Goal: Task Accomplishment & Management: Manage account settings

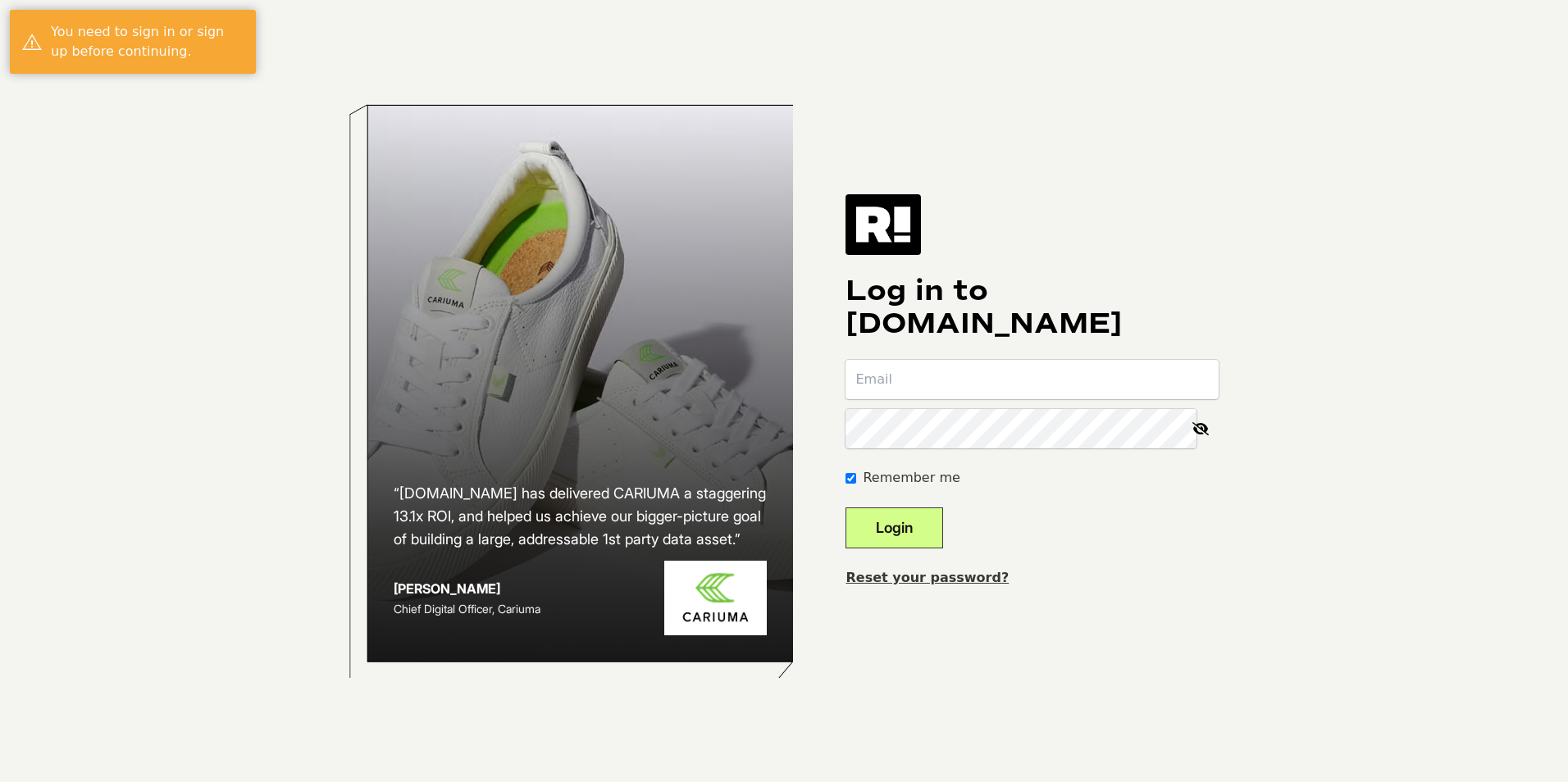
click at [932, 377] on input "email" at bounding box center [1032, 379] width 373 height 39
type input "smccann@nestnewyork.com"
click at [891, 536] on button "Login" at bounding box center [894, 528] width 97 height 41
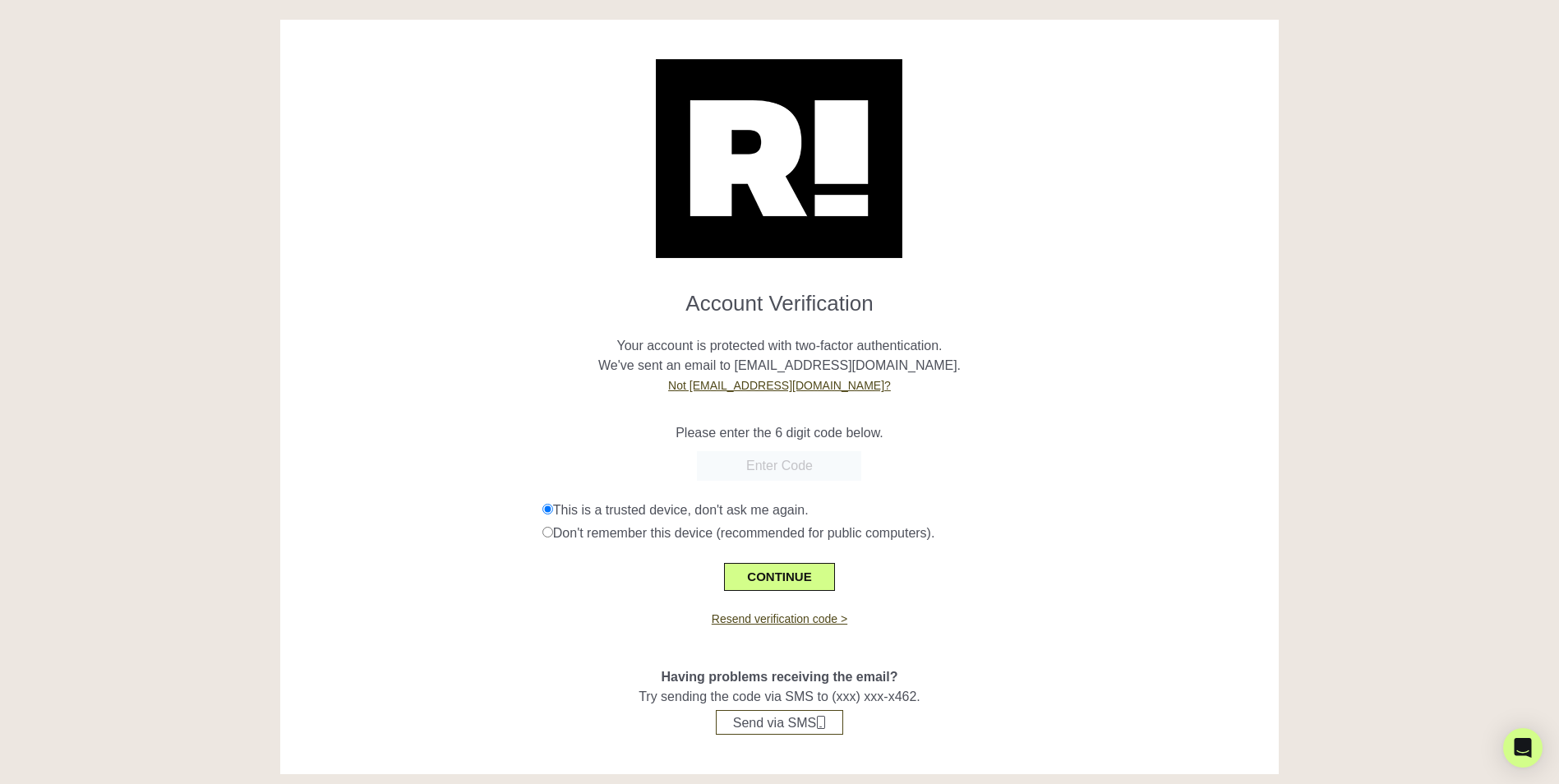
click at [744, 464] on input "text" at bounding box center [779, 466] width 165 height 30
type input "346297"
click at [778, 580] on button "CONTINUE" at bounding box center [779, 577] width 111 height 28
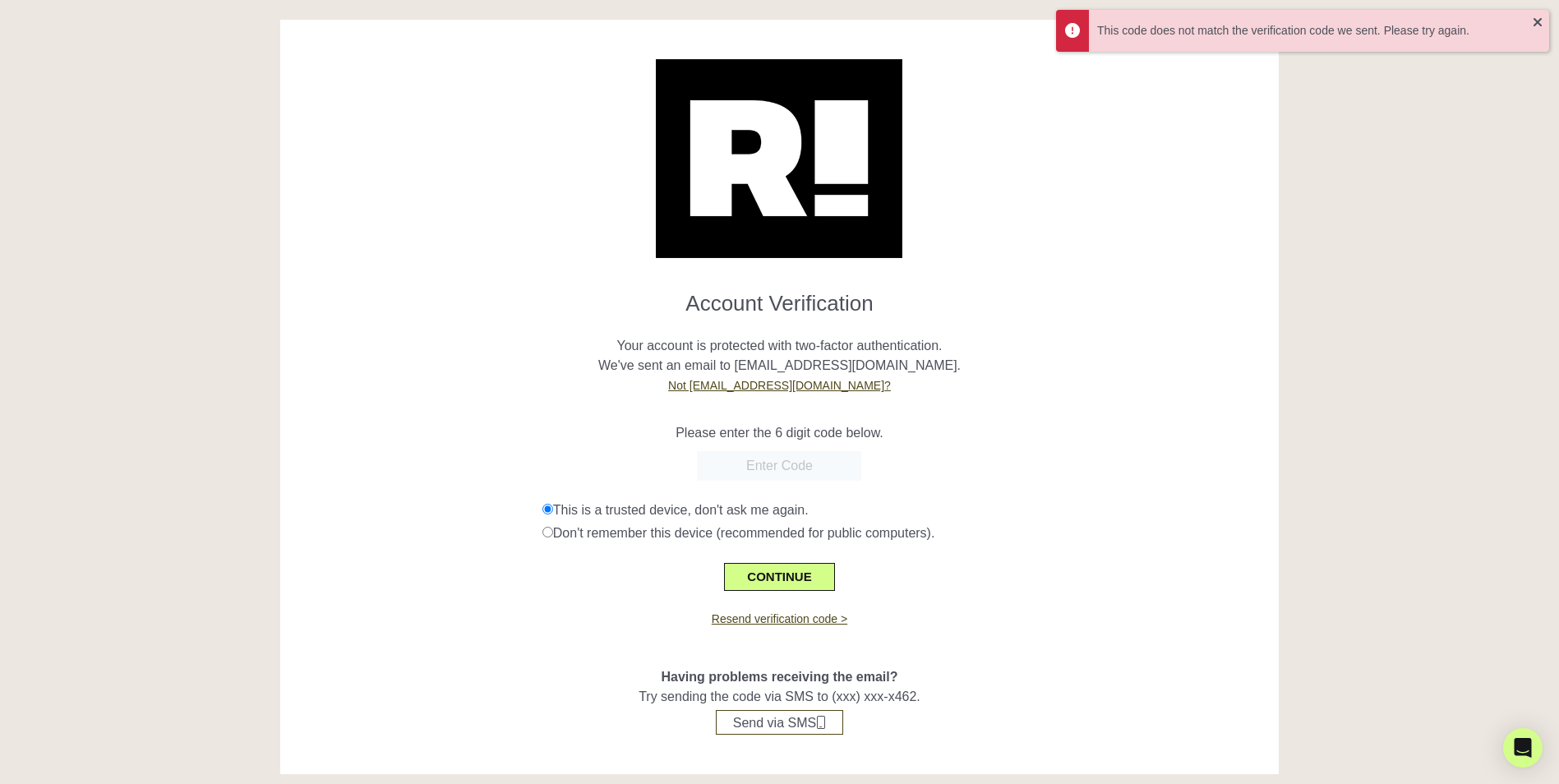
click at [790, 533] on div "Don't remember this device (recommended for public computers)." at bounding box center [904, 533] width 724 height 20
click at [707, 536] on div "Don't remember this device (recommended for public computers)." at bounding box center [904, 533] width 724 height 20
click at [555, 536] on div "Don't remember this device (recommended for public computers)." at bounding box center [904, 533] width 724 height 20
click at [550, 535] on input "radio" at bounding box center [548, 532] width 10 height 10
radio input "true"
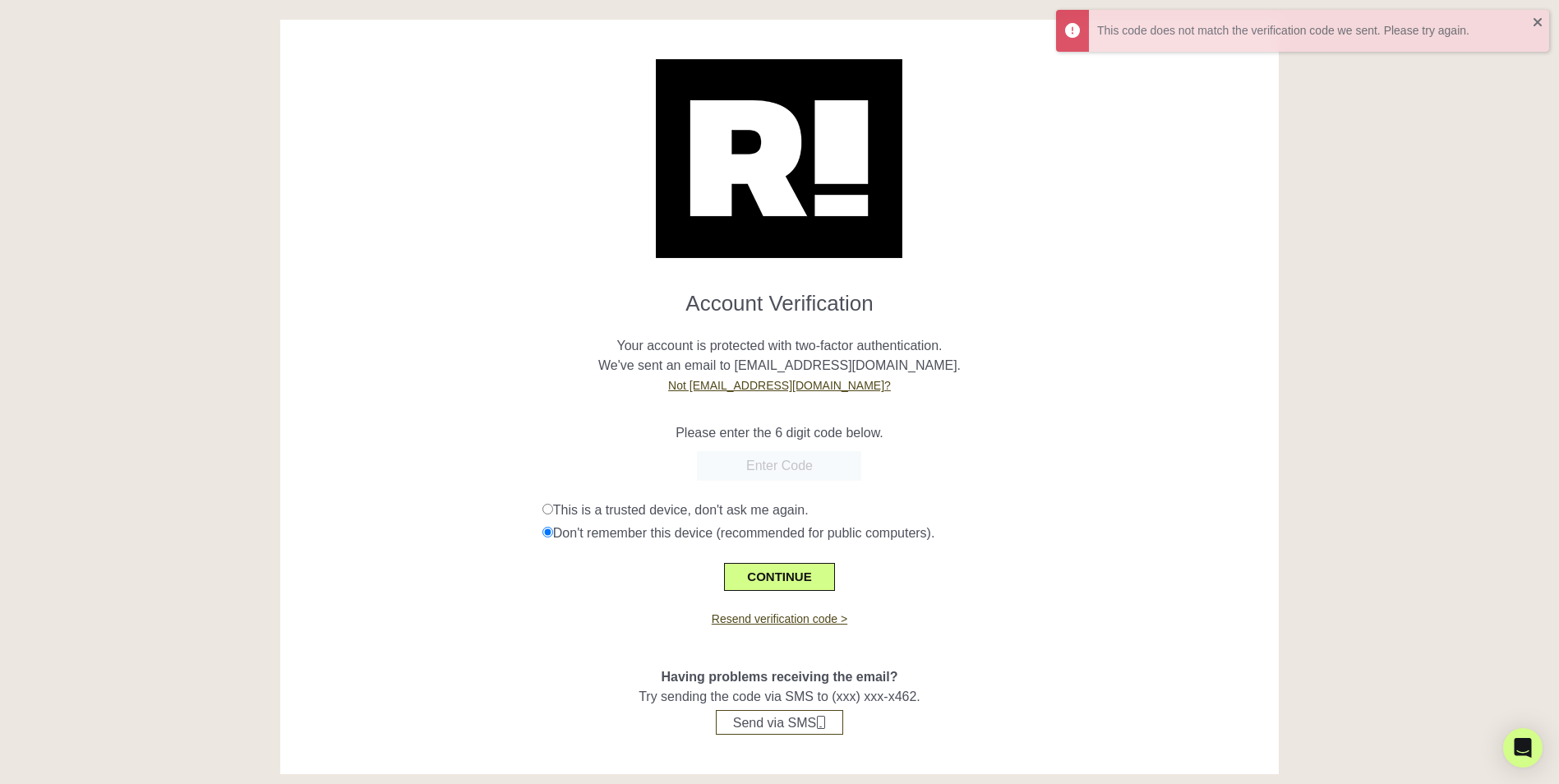
click at [555, 513] on div "This is a trusted device, don't ask me again." at bounding box center [904, 510] width 724 height 20
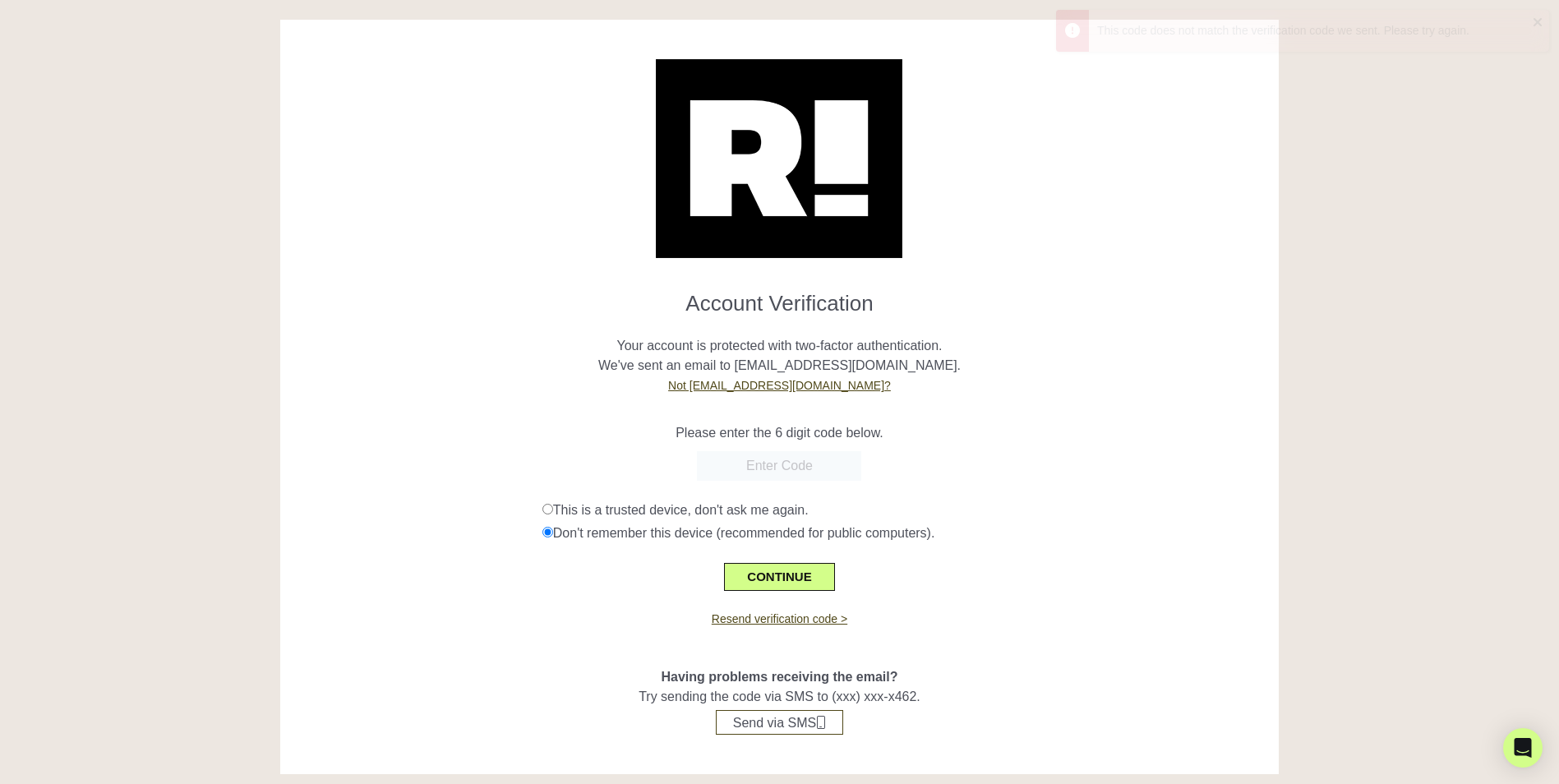
click at [545, 506] on input "radio" at bounding box center [548, 509] width 10 height 10
radio input "true"
click at [828, 624] on link "Resend verification code >" at bounding box center [780, 619] width 136 height 13
